Goal: Use online tool/utility: Utilize a website feature to perform a specific function

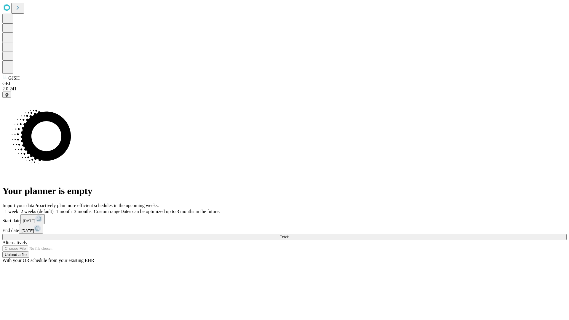
click at [289, 235] on span "Fetch" at bounding box center [284, 237] width 10 height 4
